Goal: Task Accomplishment & Management: Manage account settings

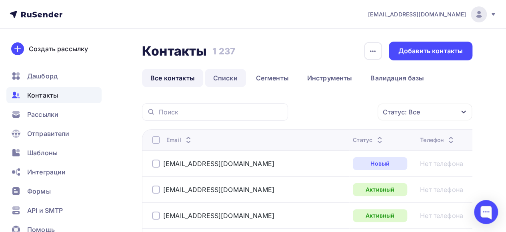
click at [224, 80] on link "Списки" at bounding box center [225, 78] width 41 height 18
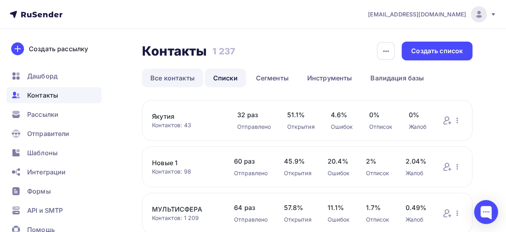
click at [169, 80] on link "Все контакты" at bounding box center [172, 78] width 61 height 18
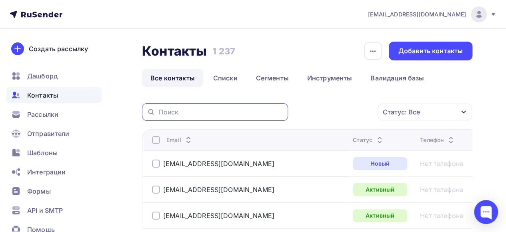
paste input "[EMAIL_ADDRESS][DOMAIN_NAME]"
type input "[EMAIL_ADDRESS][DOMAIN_NAME]"
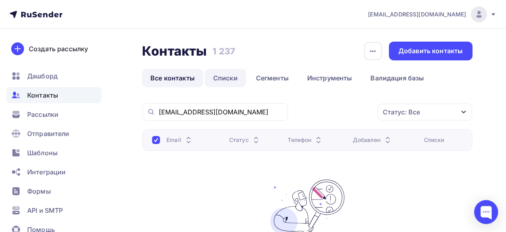
click at [233, 78] on link "Списки" at bounding box center [225, 78] width 41 height 18
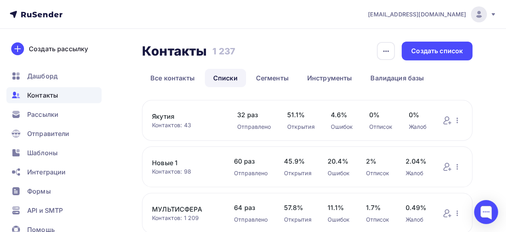
click at [164, 165] on link "Новые 1" at bounding box center [185, 163] width 66 height 10
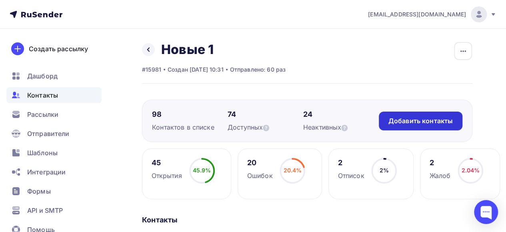
click at [421, 125] on div "Добавить контакты" at bounding box center [420, 120] width 64 height 9
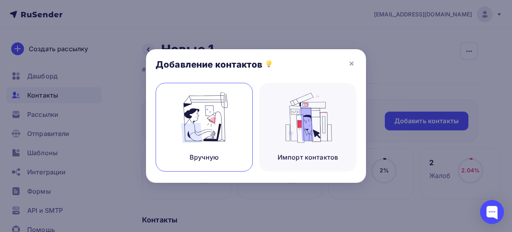
click at [213, 122] on img at bounding box center [205, 117] width 54 height 50
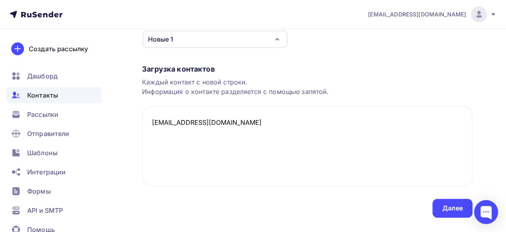
scroll to position [120, 0]
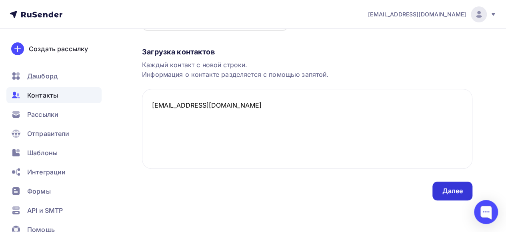
type textarea "[EMAIL_ADDRESS][DOMAIN_NAME]"
click at [452, 193] on div "Далее" at bounding box center [452, 190] width 21 height 9
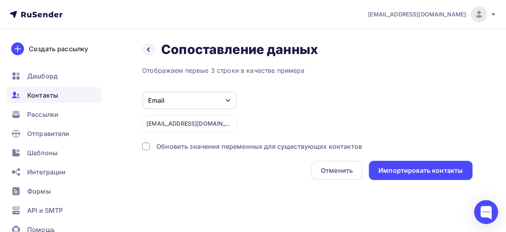
scroll to position [0, 0]
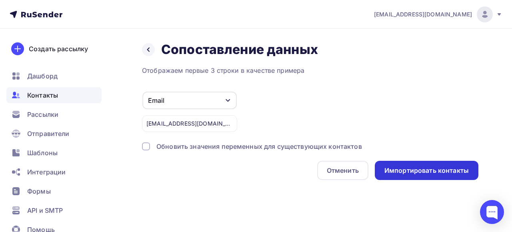
click at [427, 176] on div "Импортировать контакты" at bounding box center [427, 170] width 104 height 19
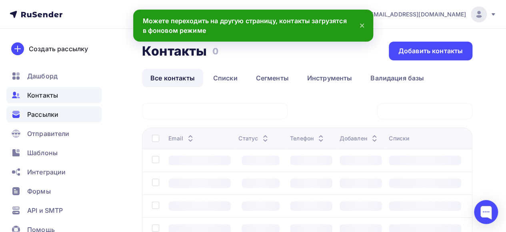
click at [43, 115] on span "Рассылки" at bounding box center [42, 115] width 31 height 10
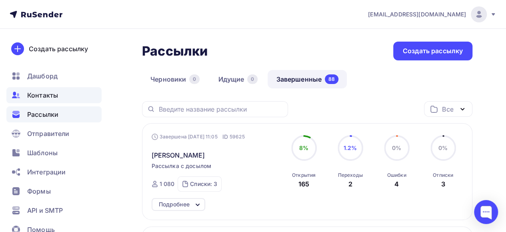
click at [46, 98] on span "Контакты" at bounding box center [42, 95] width 31 height 10
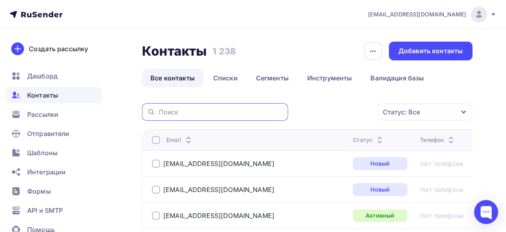
click at [186, 111] on input "text" at bounding box center [220, 112] width 125 height 9
paste input "[EMAIL_ADDRESS][DOMAIN_NAME]"
type input "[EMAIL_ADDRESS][DOMAIN_NAME]"
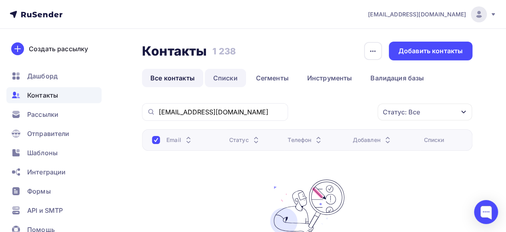
click at [230, 80] on link "Списки" at bounding box center [225, 78] width 41 height 18
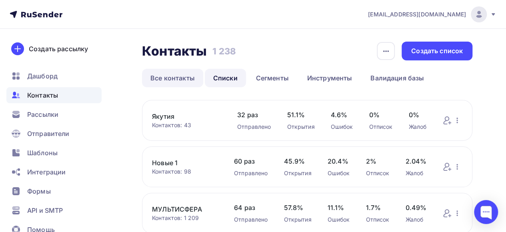
click at [174, 82] on link "Все контакты" at bounding box center [172, 78] width 61 height 18
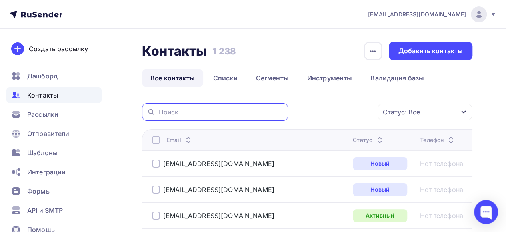
paste input "[EMAIL_ADDRESS][DOMAIN_NAME]"
type input "[EMAIL_ADDRESS][DOMAIN_NAME]"
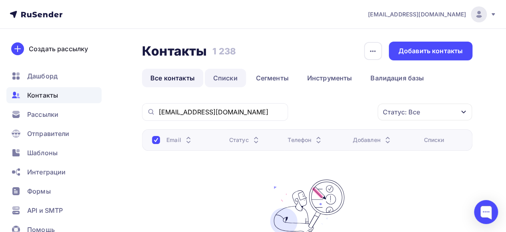
click at [219, 77] on link "Списки" at bounding box center [225, 78] width 41 height 18
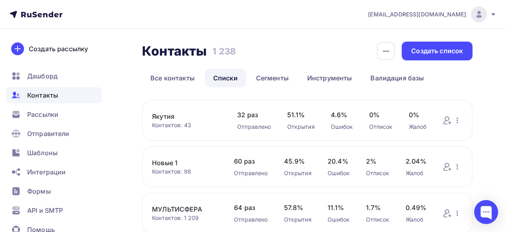
click at [168, 166] on link "Новые 1" at bounding box center [185, 163] width 66 height 10
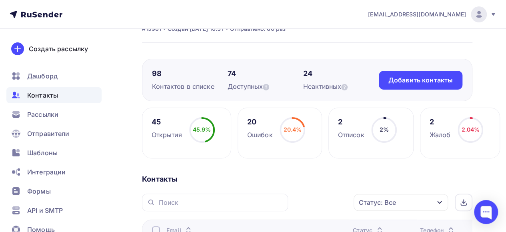
scroll to position [80, 0]
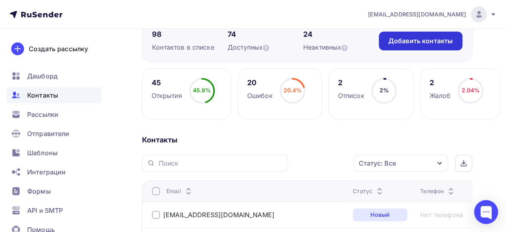
click at [431, 44] on div "Добавить контакты" at bounding box center [420, 40] width 64 height 9
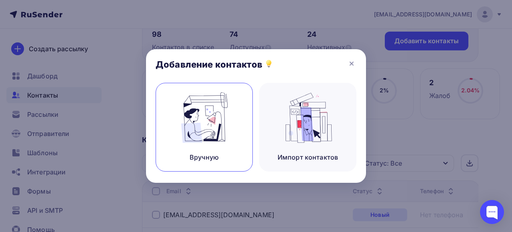
click at [214, 124] on img at bounding box center [205, 117] width 54 height 50
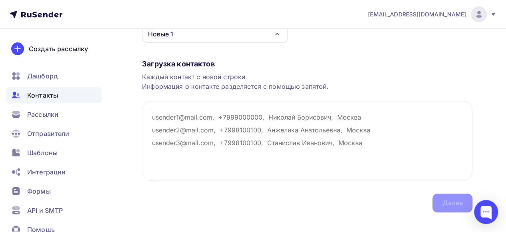
scroll to position [120, 0]
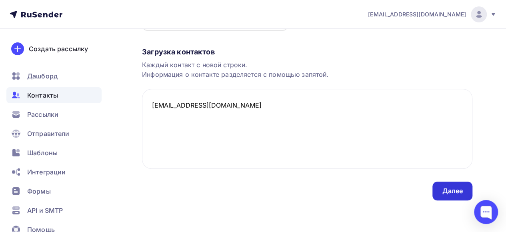
type textarea "[EMAIL_ADDRESS][DOMAIN_NAME]"
click at [438, 194] on div "Далее" at bounding box center [452, 191] width 40 height 19
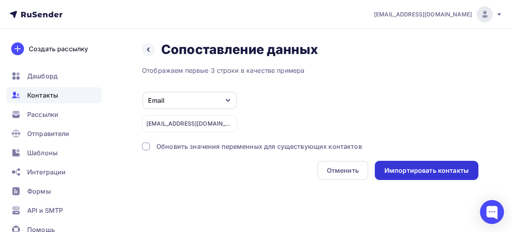
click at [408, 178] on div "Импортировать контакты" at bounding box center [427, 170] width 104 height 19
